Goal: Find specific page/section: Find specific page/section

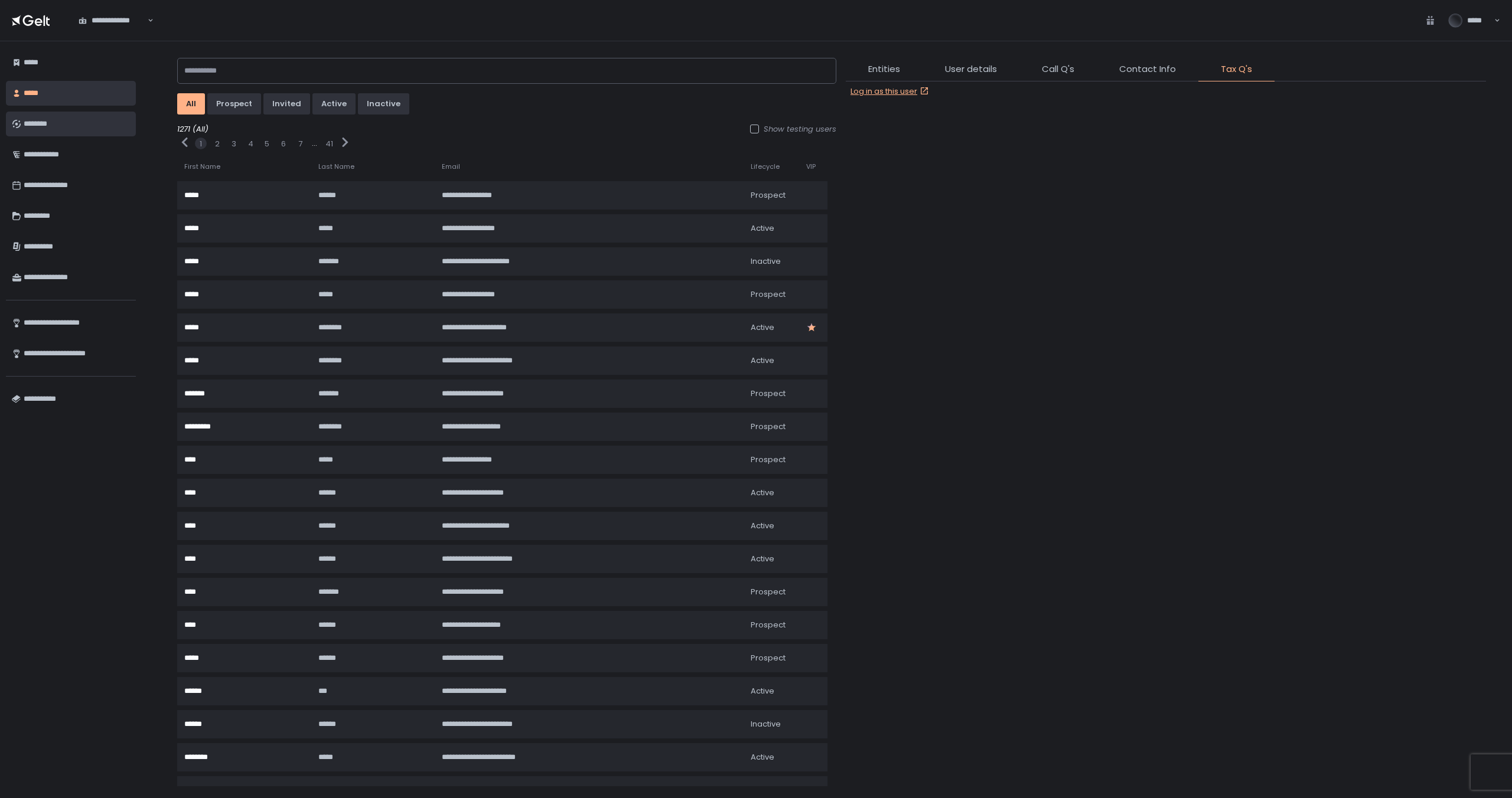
click at [77, 134] on link "********" at bounding box center [71, 124] width 130 height 24
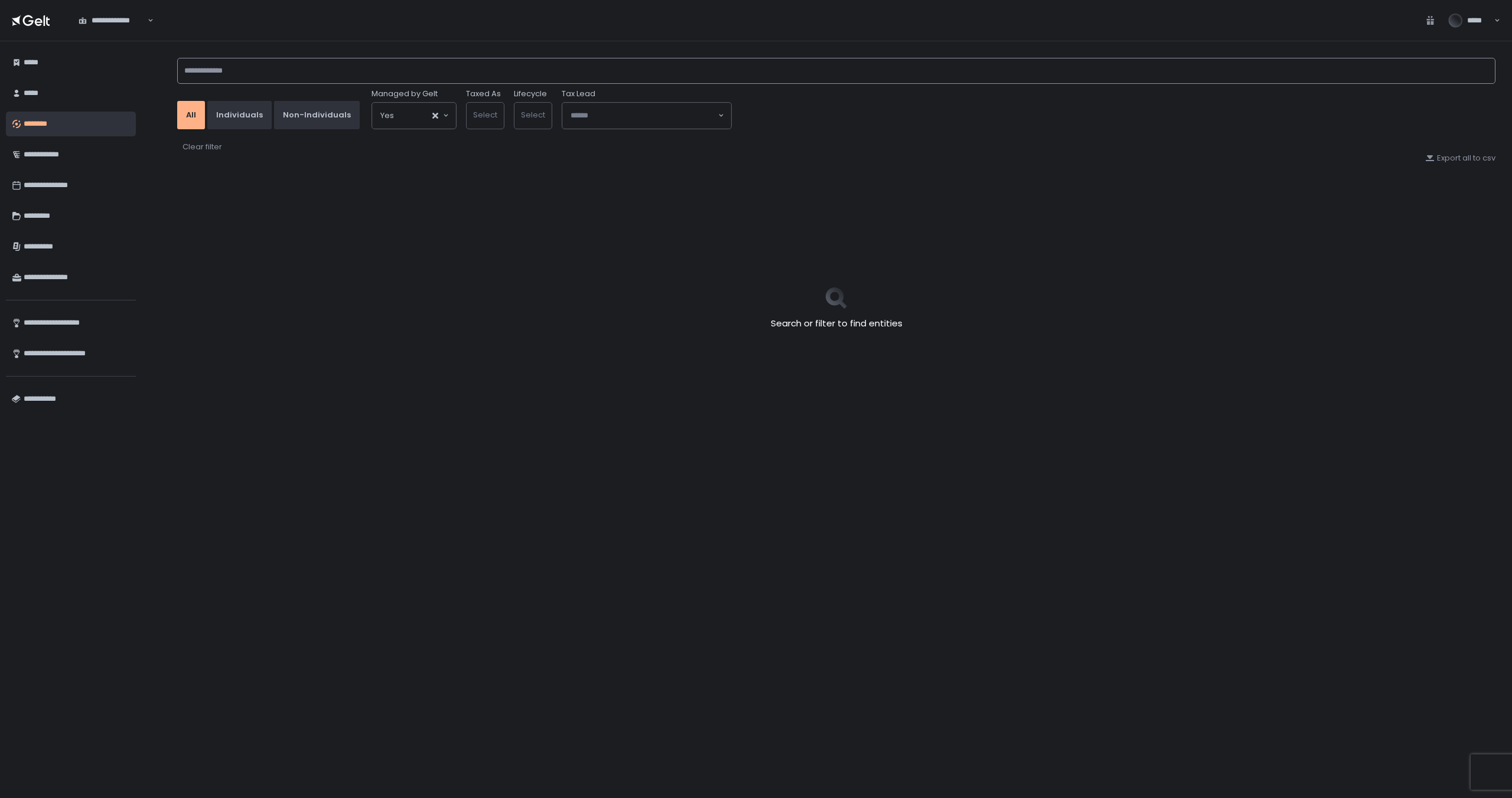
click at [229, 74] on input at bounding box center [836, 71] width 1318 height 26
type input "*"
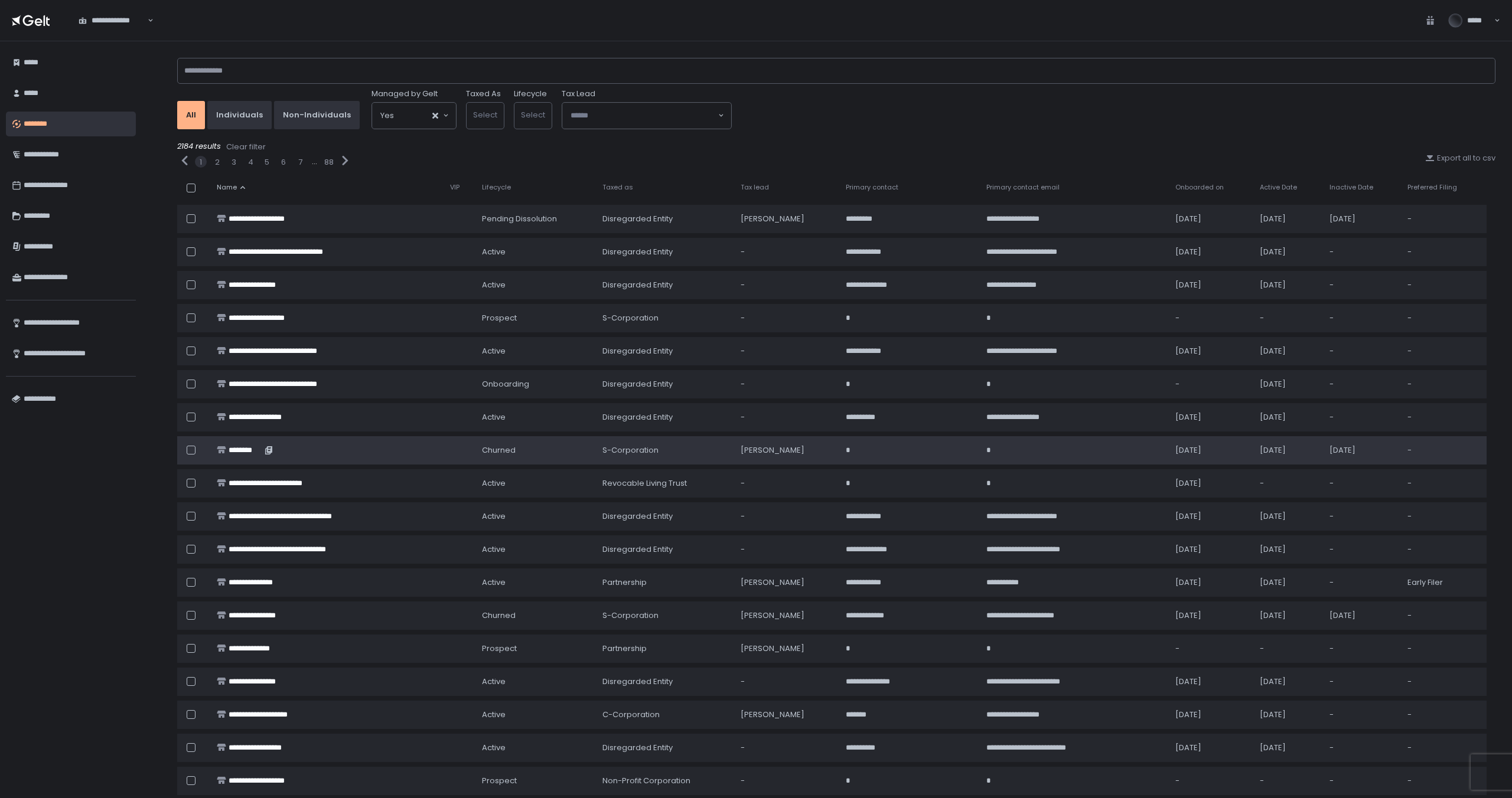
click at [287, 445] on div "********" at bounding box center [326, 450] width 219 height 10
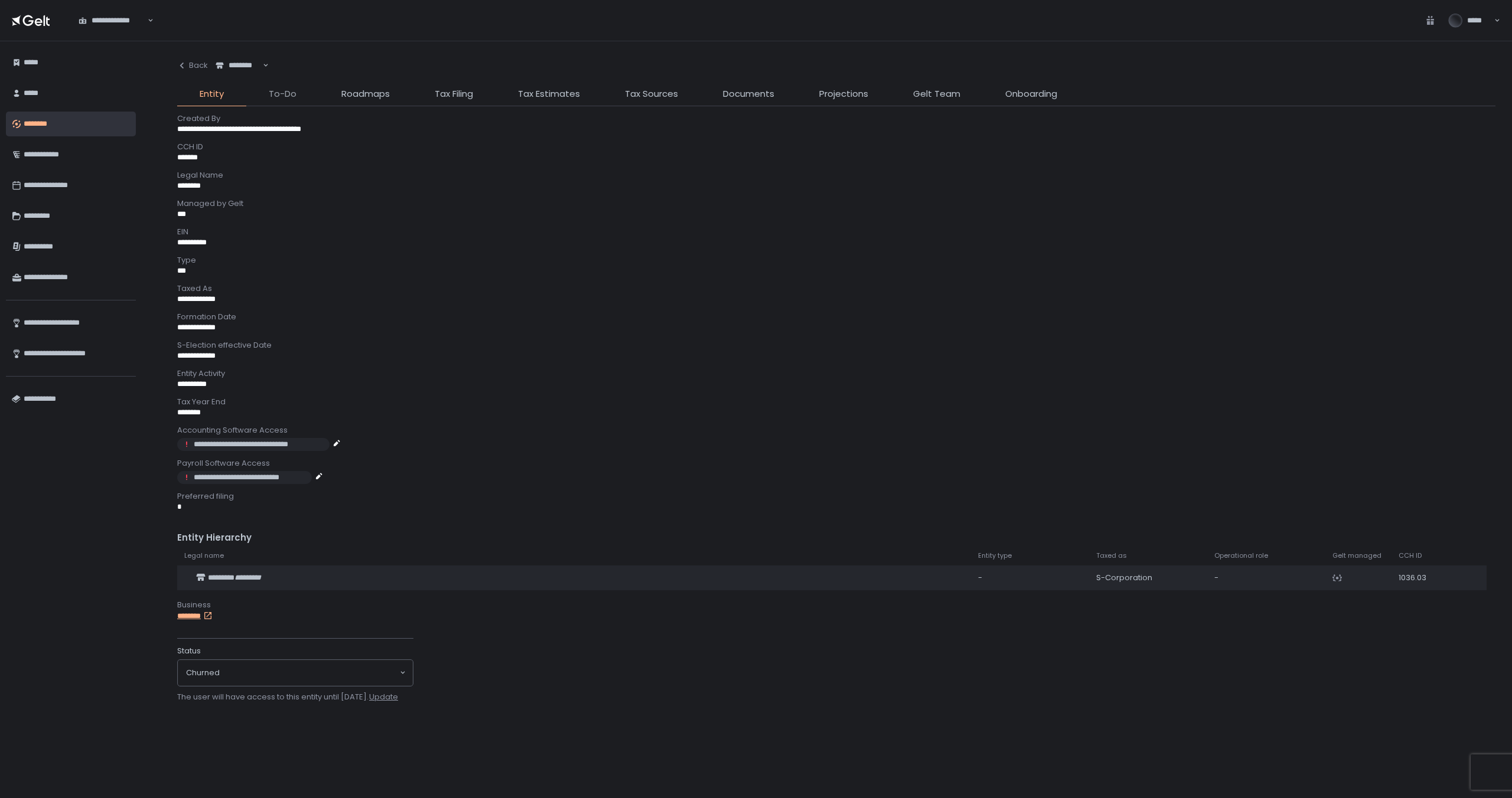
click at [289, 93] on span "To-Do" at bounding box center [282, 94] width 28 height 13
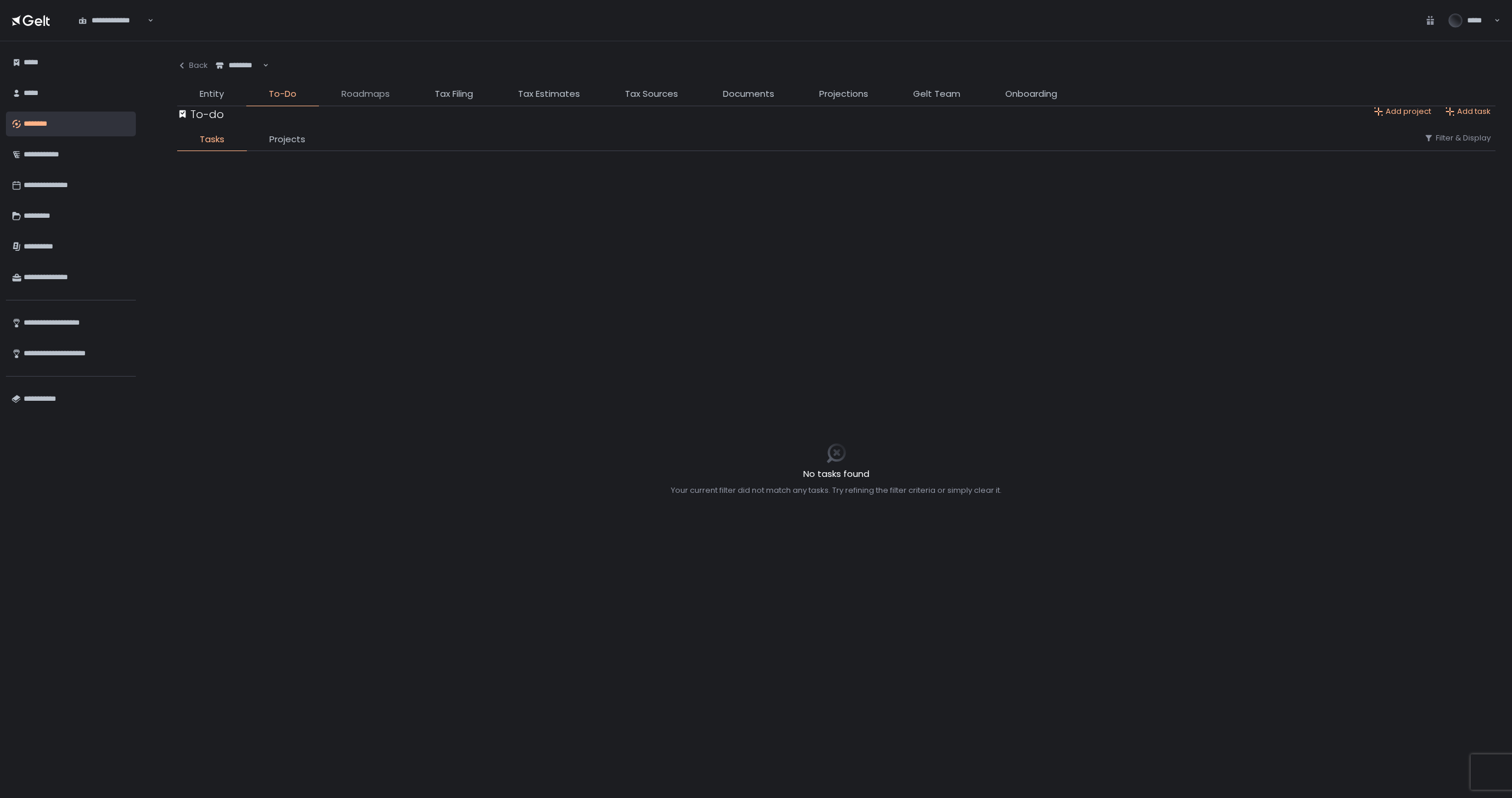
click at [360, 92] on span "Roadmaps" at bounding box center [365, 94] width 48 height 13
click at [457, 89] on span "Tax Filing" at bounding box center [454, 94] width 38 height 13
click at [295, 94] on span "To-Do" at bounding box center [282, 94] width 28 height 13
click at [382, 94] on span "Roadmaps" at bounding box center [365, 94] width 48 height 13
click at [200, 66] on div "Back" at bounding box center [192, 65] width 31 height 10
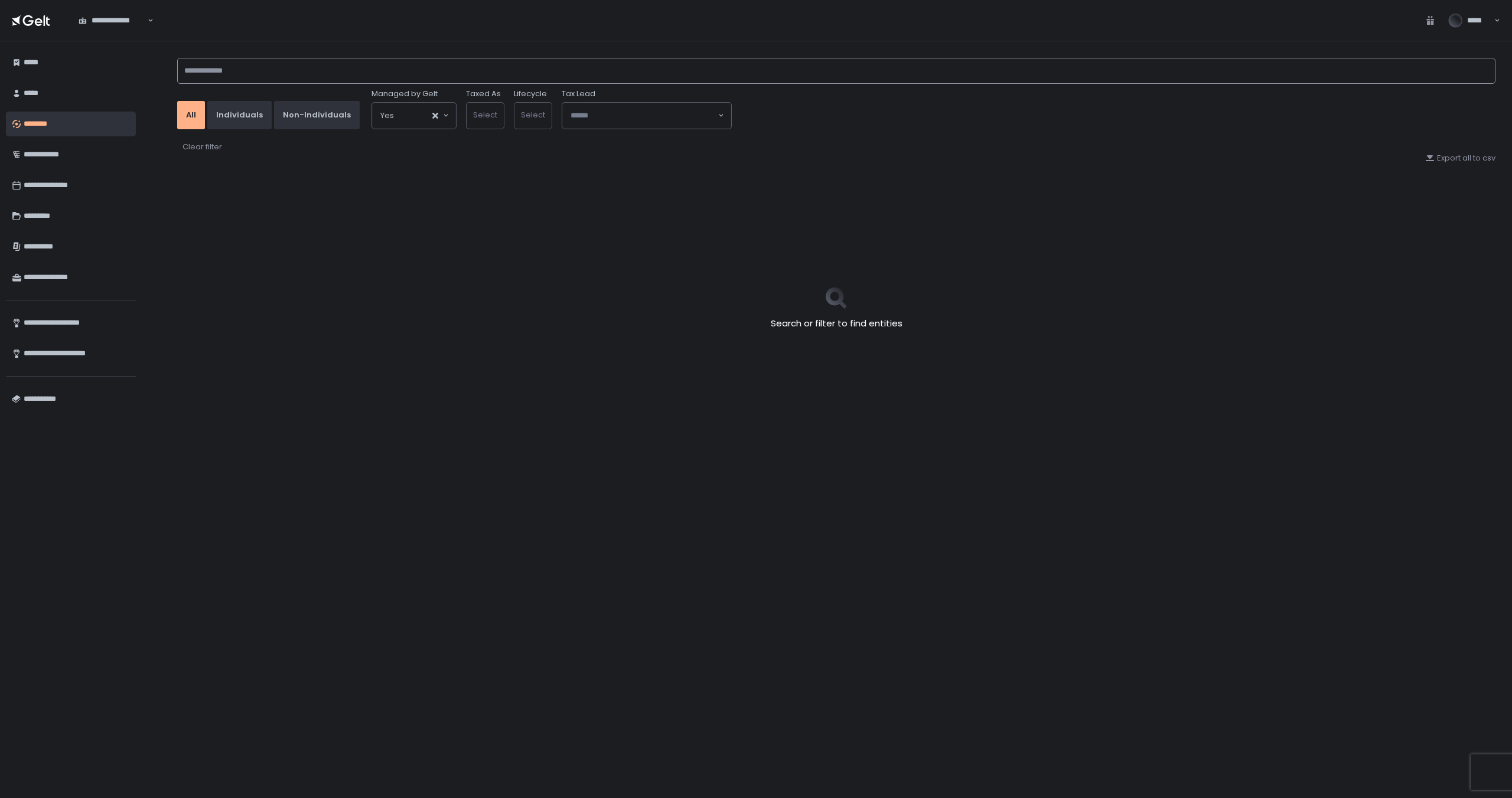
click at [268, 74] on input at bounding box center [836, 71] width 1318 height 26
type input "*"
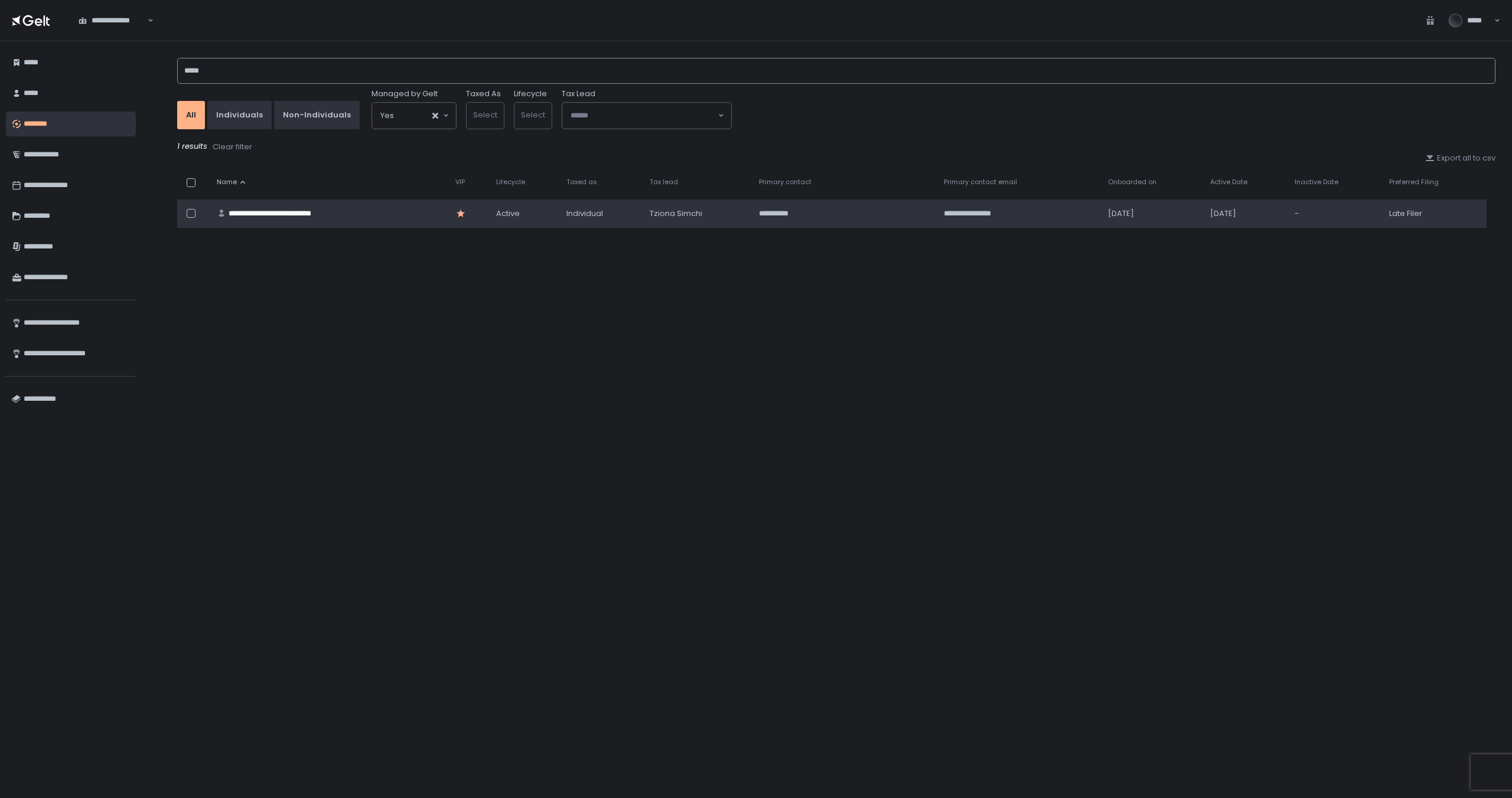
type input "*****"
click at [363, 219] on td "**********" at bounding box center [329, 214] width 238 height 29
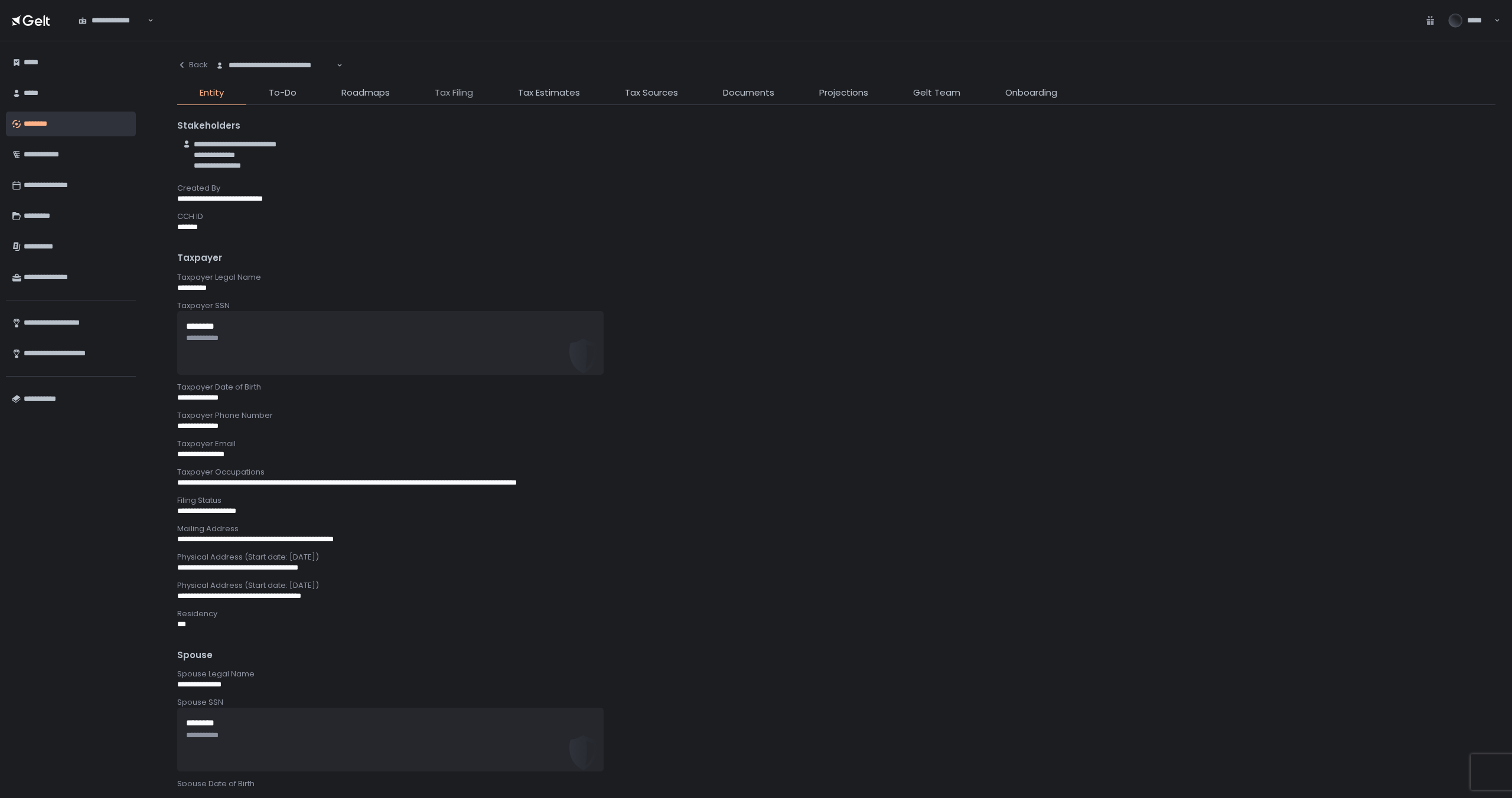
click at [455, 96] on span "Tax Filing" at bounding box center [454, 92] width 38 height 13
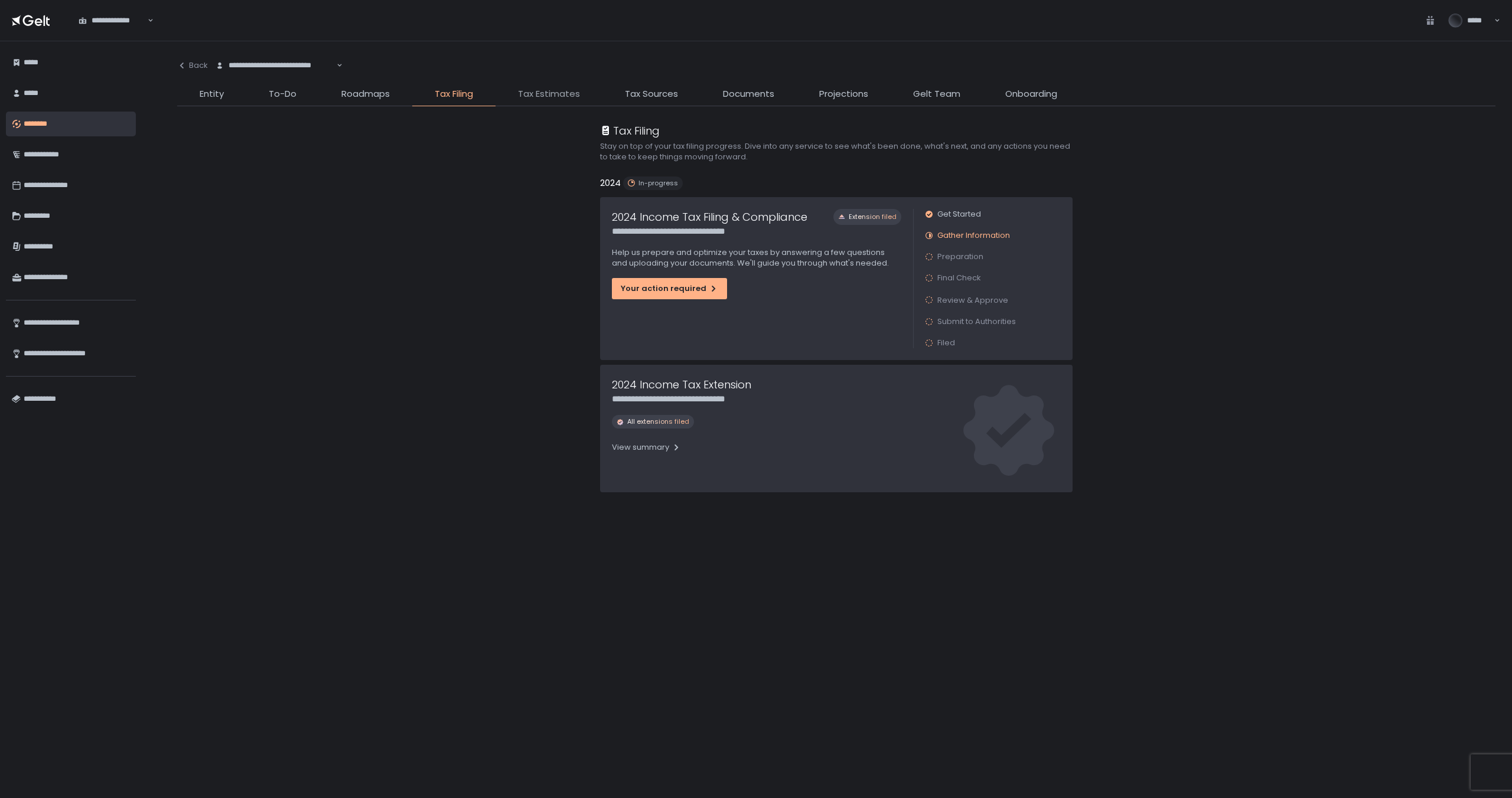
click at [539, 91] on span "Tax Estimates" at bounding box center [549, 94] width 62 height 13
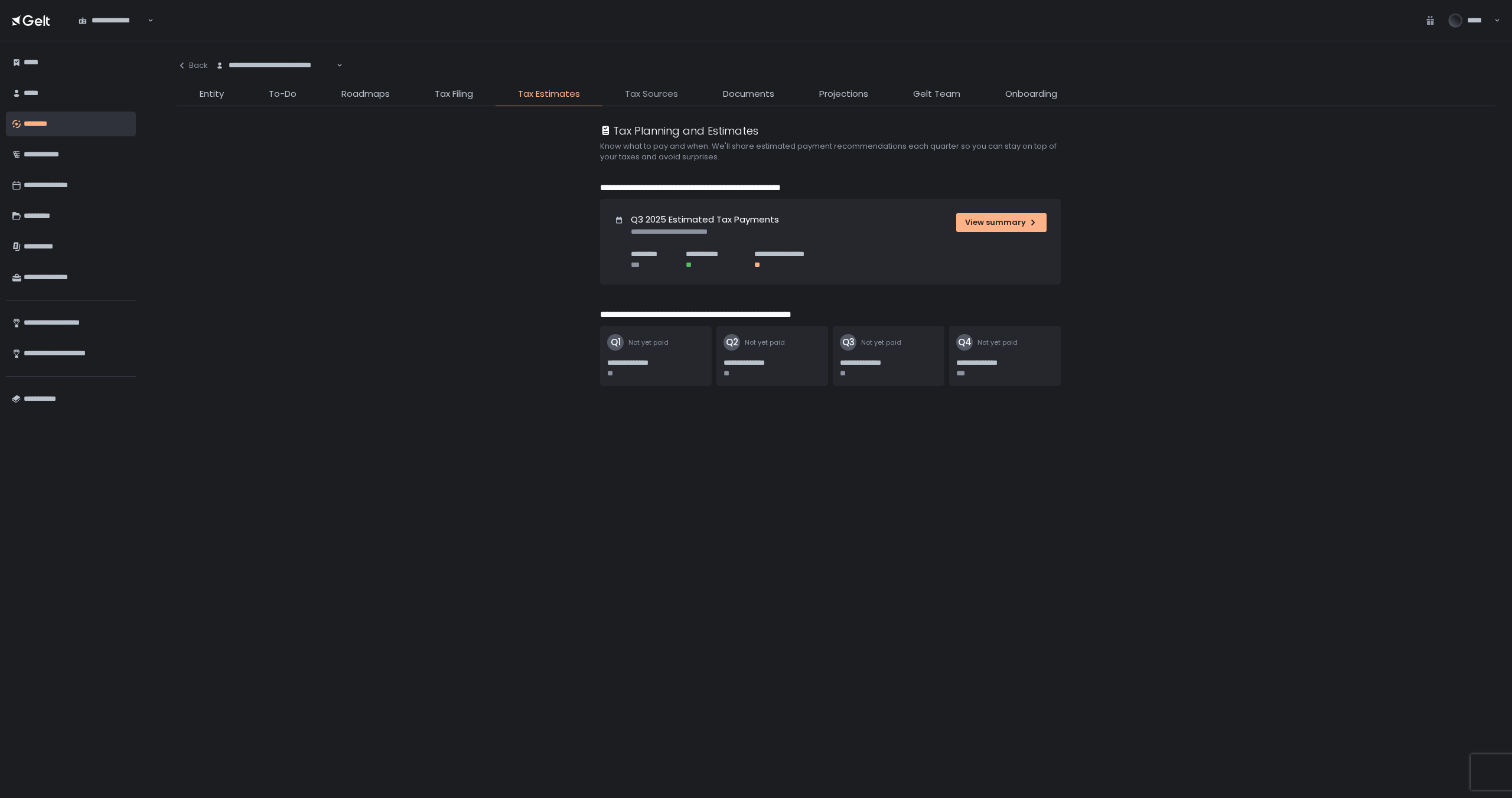
click at [648, 92] on span "Tax Sources" at bounding box center [651, 94] width 53 height 13
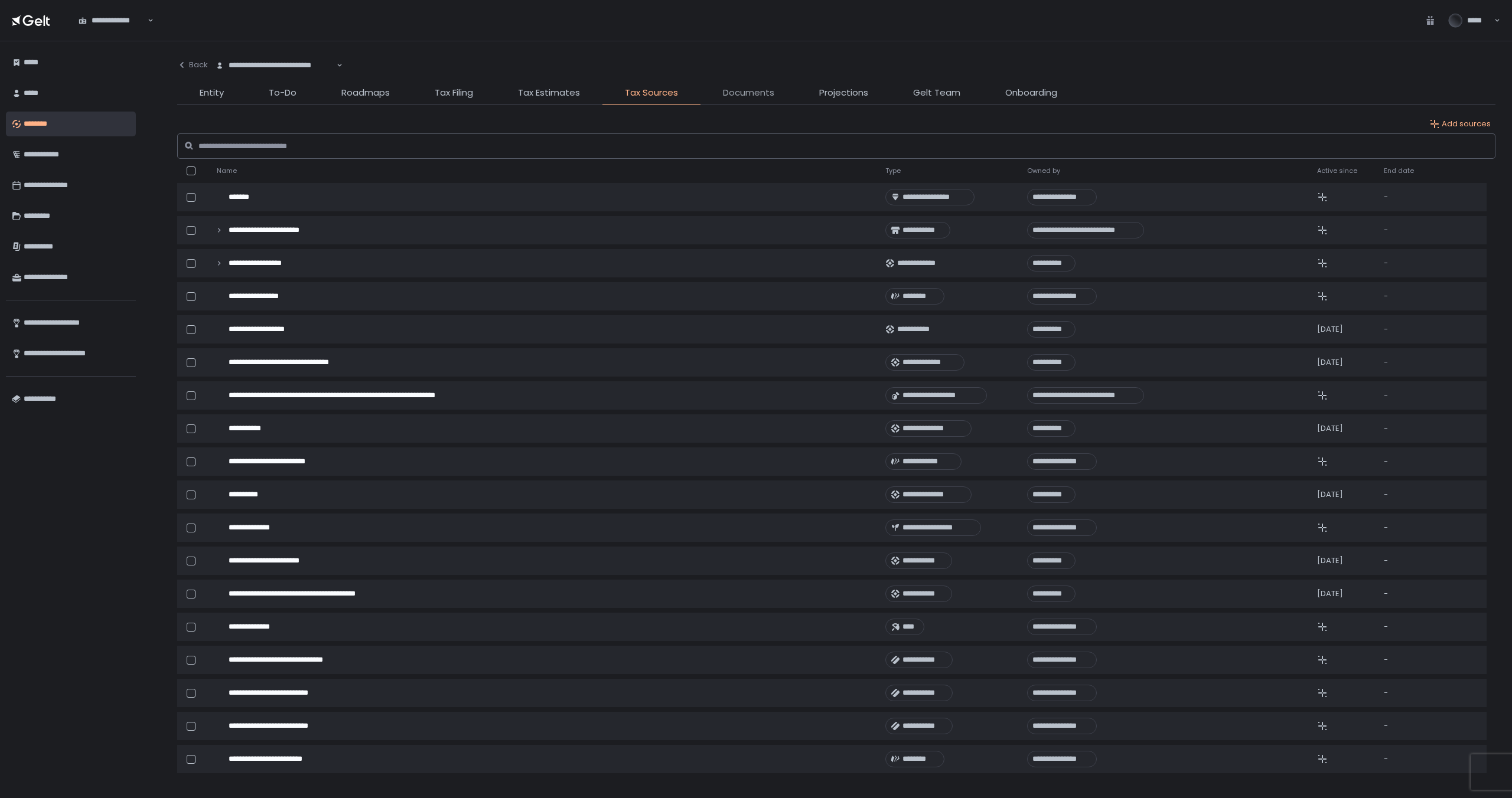
click at [752, 94] on span "Documents" at bounding box center [749, 92] width 52 height 13
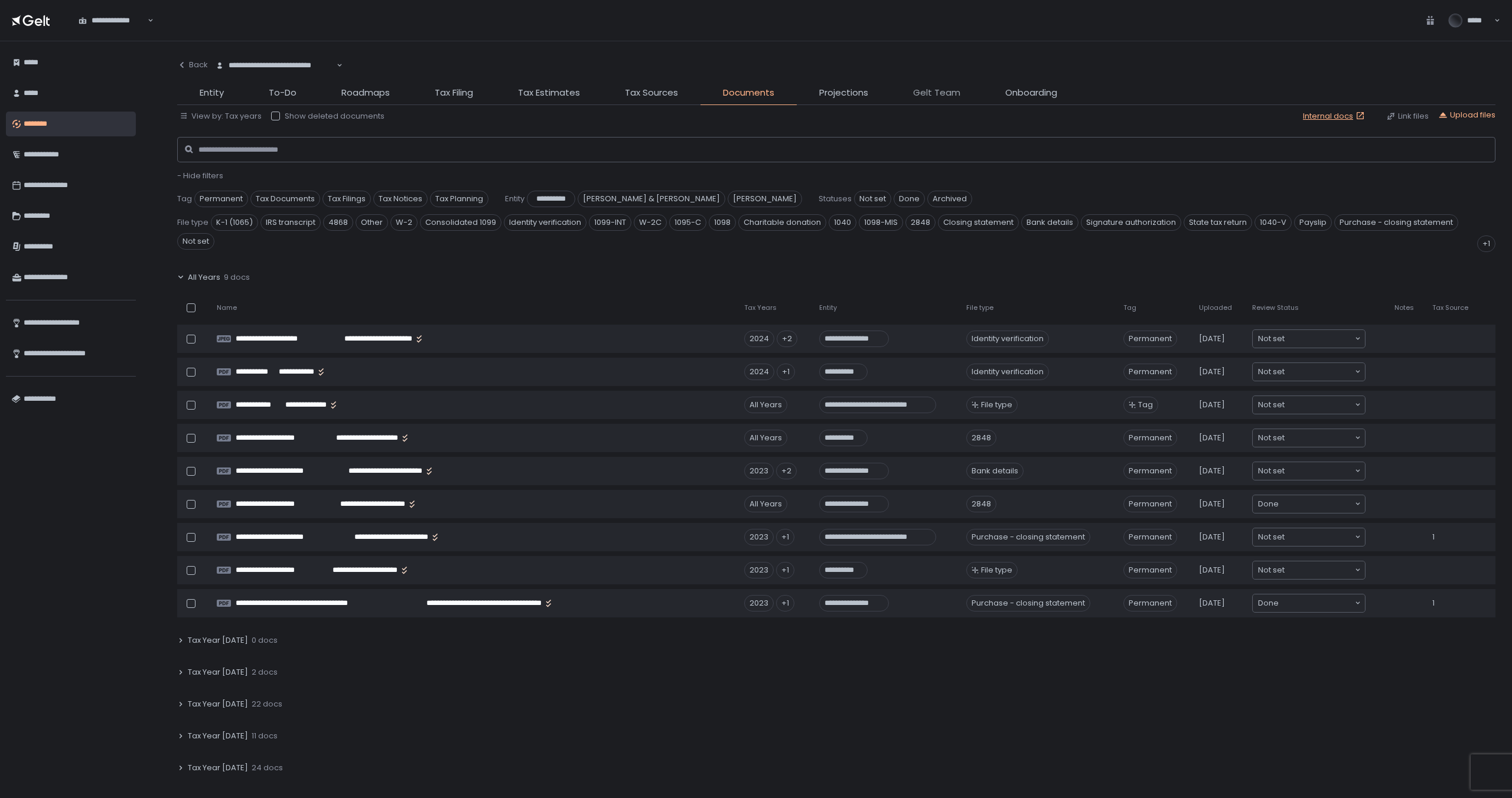
click at [930, 93] on span "Gelt Team" at bounding box center [937, 92] width 48 height 13
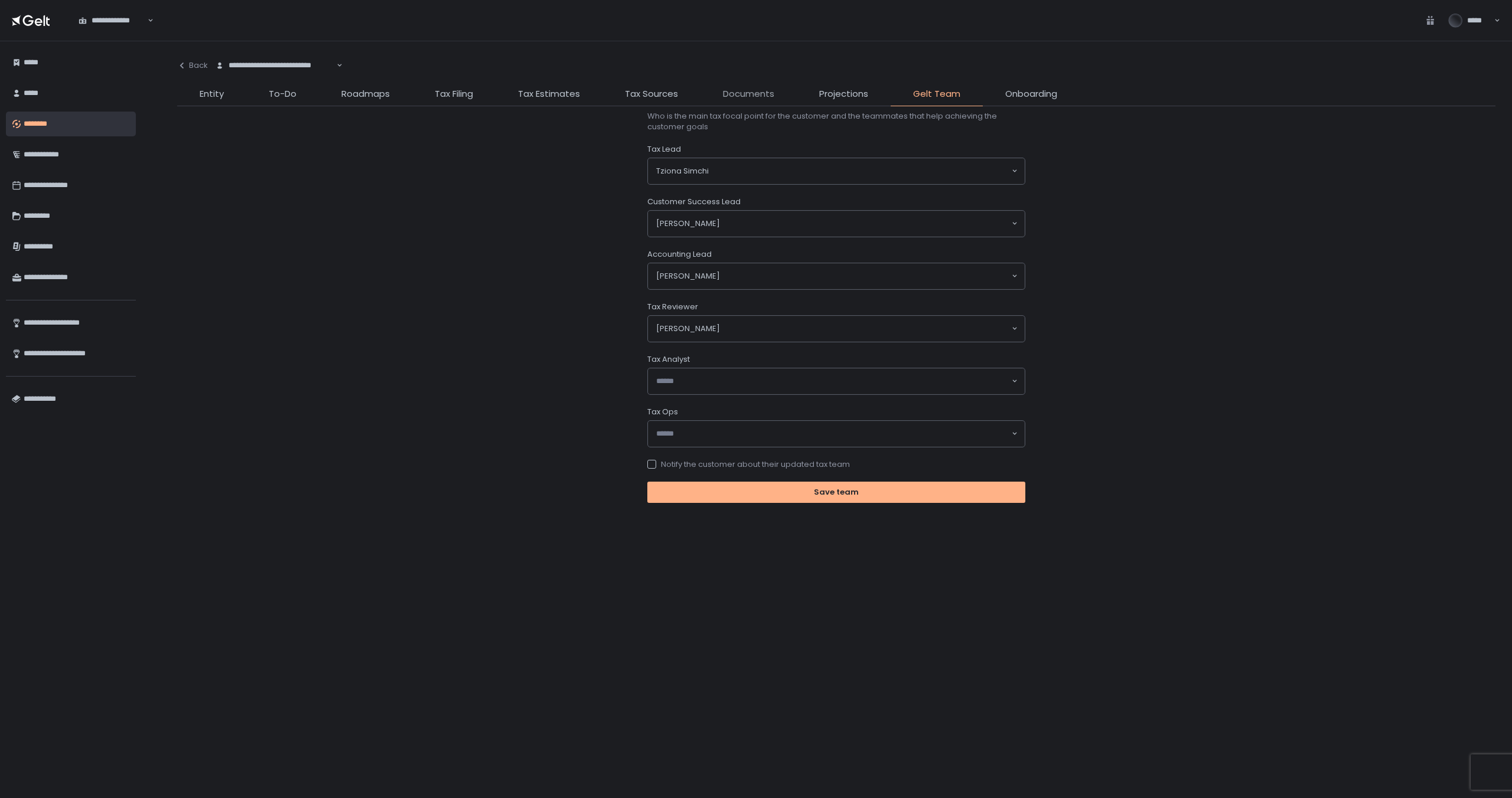
click at [748, 94] on span "Documents" at bounding box center [749, 94] width 52 height 13
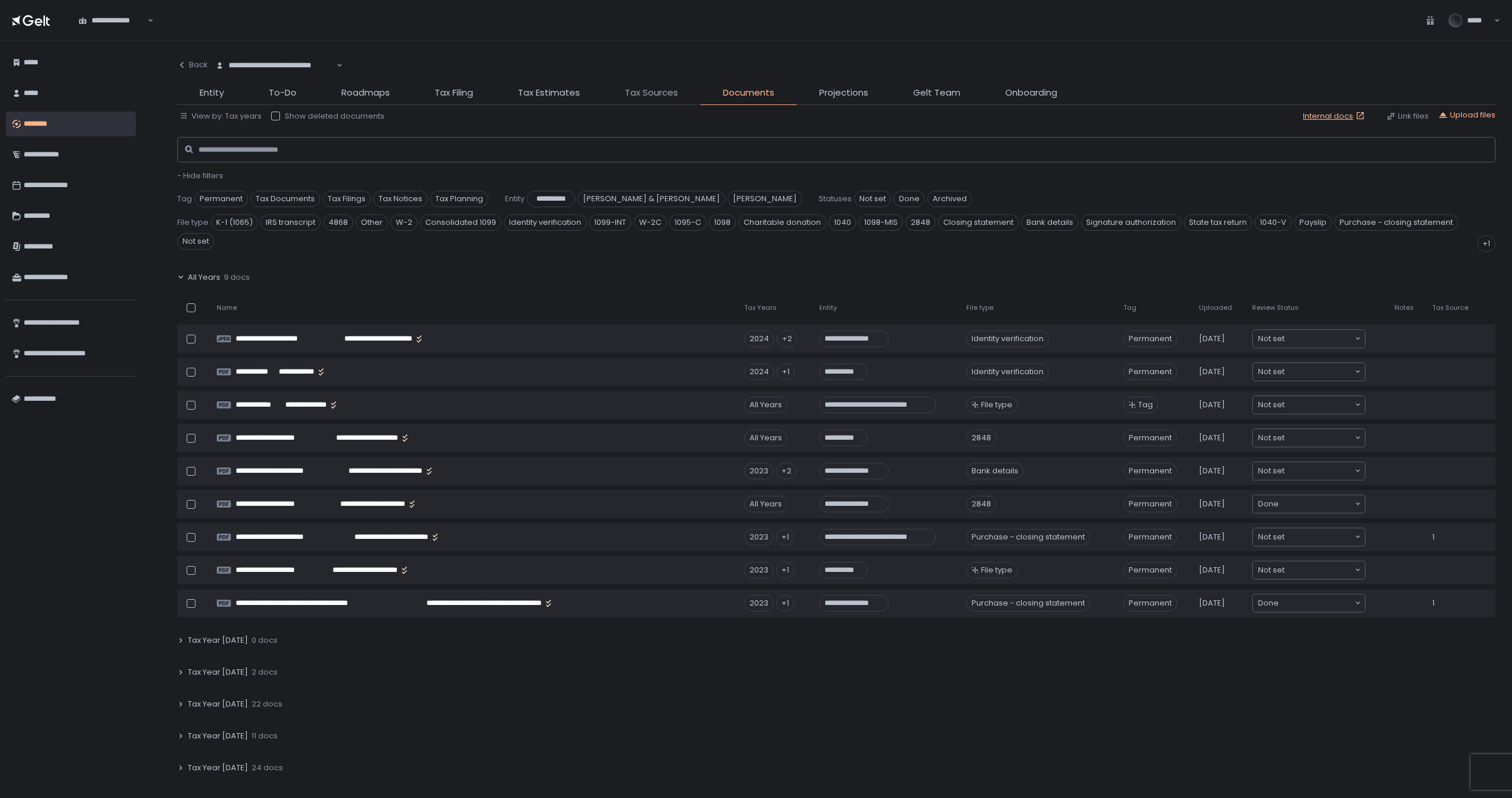
click at [647, 94] on span "Tax Sources" at bounding box center [651, 92] width 53 height 13
